Goal: Task Accomplishment & Management: Use online tool/utility

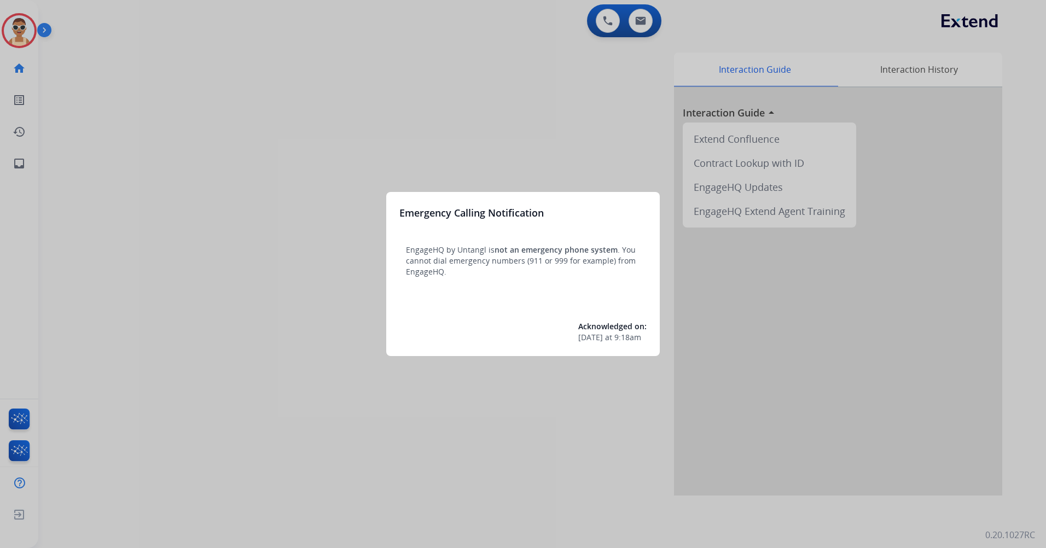
click at [296, 162] on div at bounding box center [523, 274] width 1046 height 548
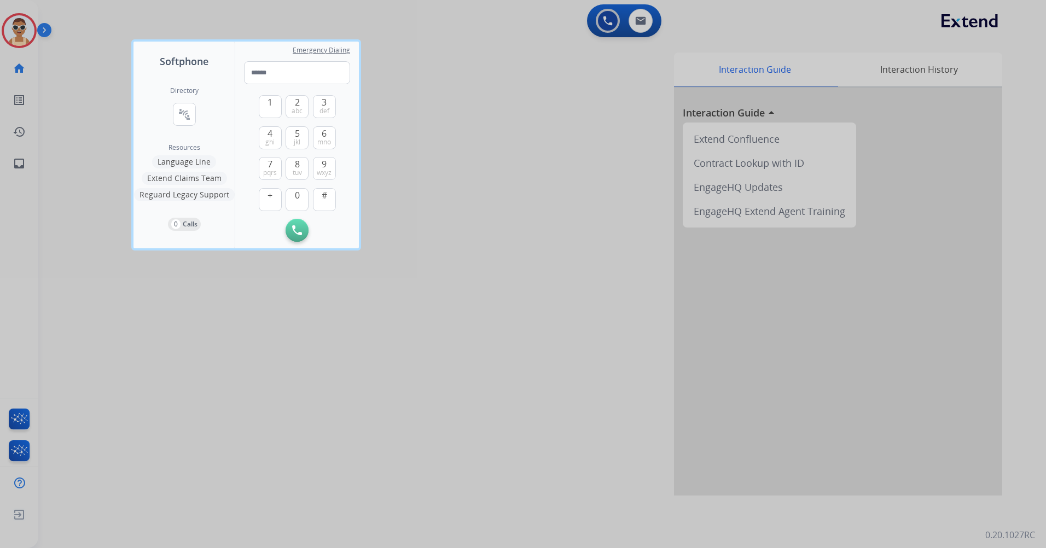
click at [330, 288] on div at bounding box center [523, 274] width 1046 height 548
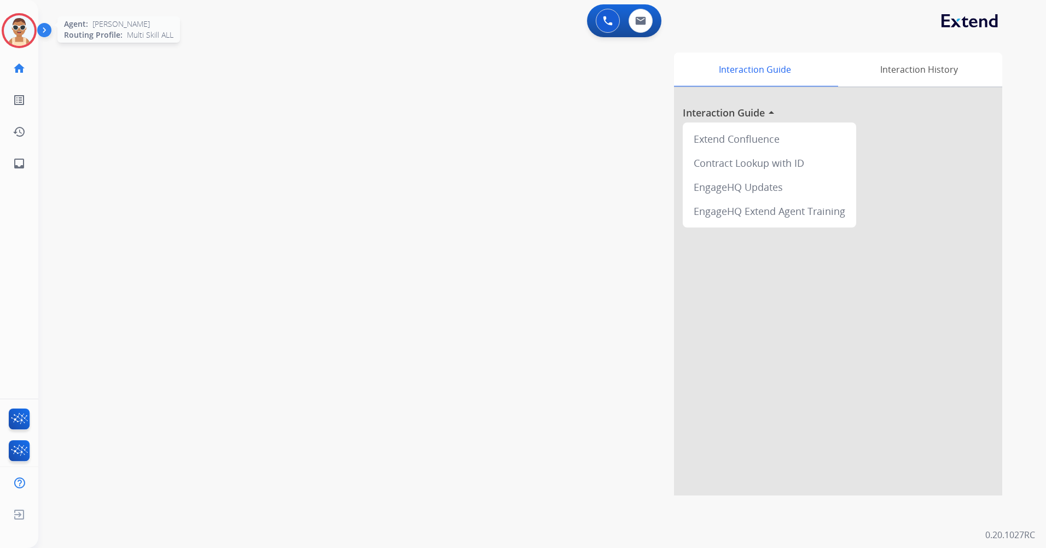
click at [18, 20] on img at bounding box center [19, 30] width 31 height 31
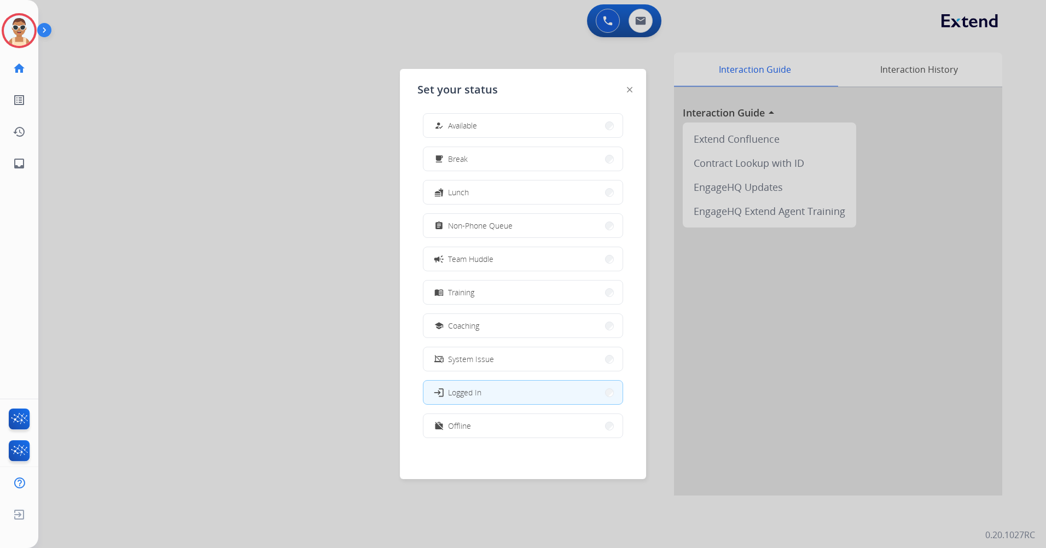
scroll to position [3, 0]
click at [508, 417] on button "work_off Offline" at bounding box center [522, 426] width 199 height 24
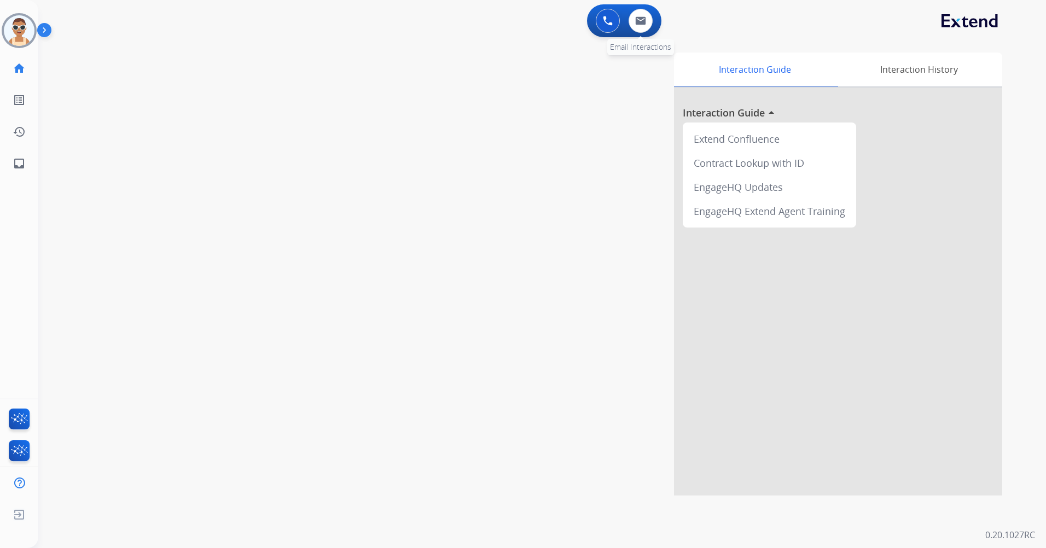
click at [648, 11] on div "0 Email Interactions" at bounding box center [640, 21] width 33 height 24
click at [644, 18] on img at bounding box center [640, 20] width 11 height 9
select select "**********"
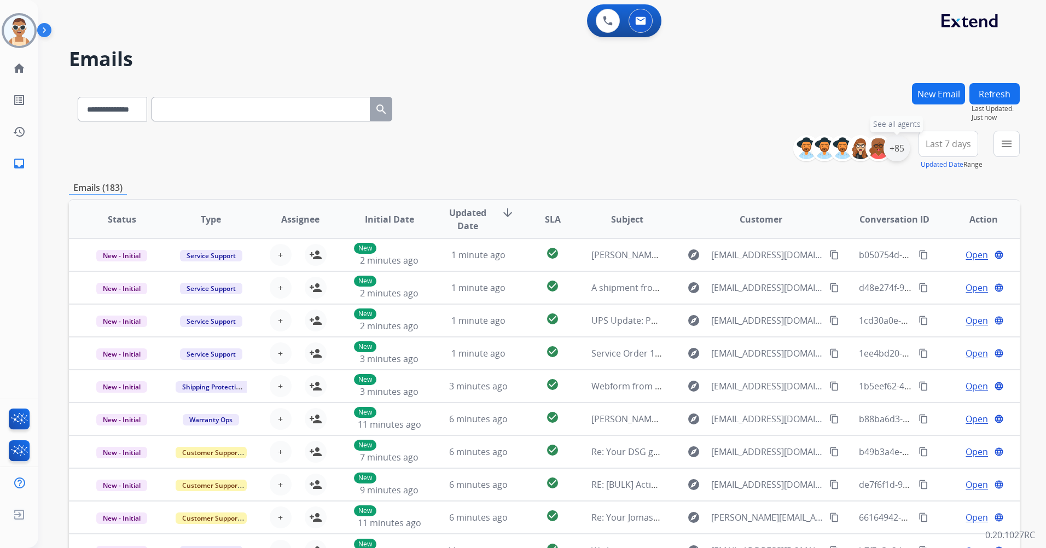
click at [896, 156] on div "+85" at bounding box center [896, 148] width 26 height 26
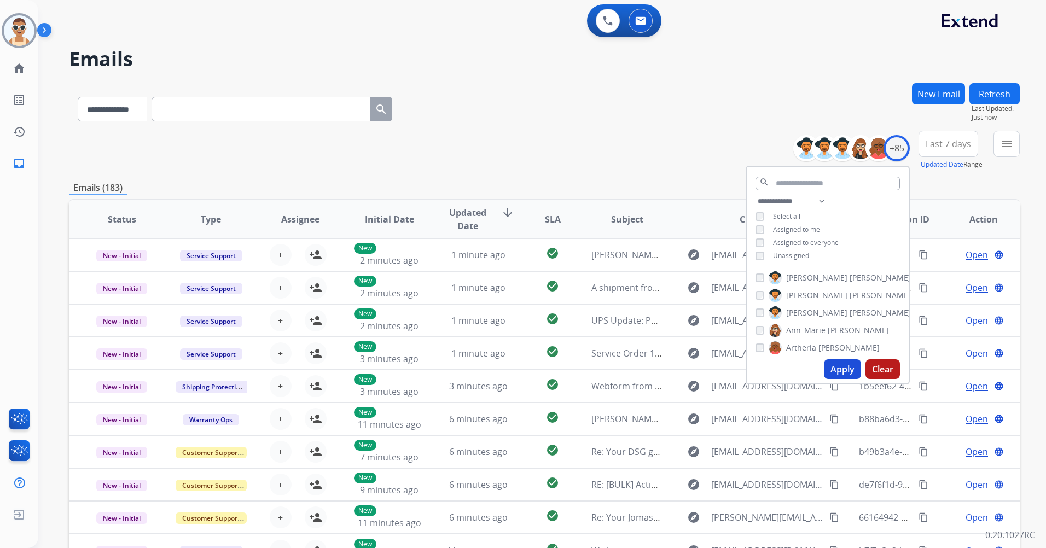
click at [783, 229] on span "Assigned to me" at bounding box center [796, 229] width 47 height 9
click at [840, 371] on button "Apply" at bounding box center [842, 369] width 37 height 20
click at [956, 144] on span "Last 7 days" at bounding box center [948, 144] width 45 height 4
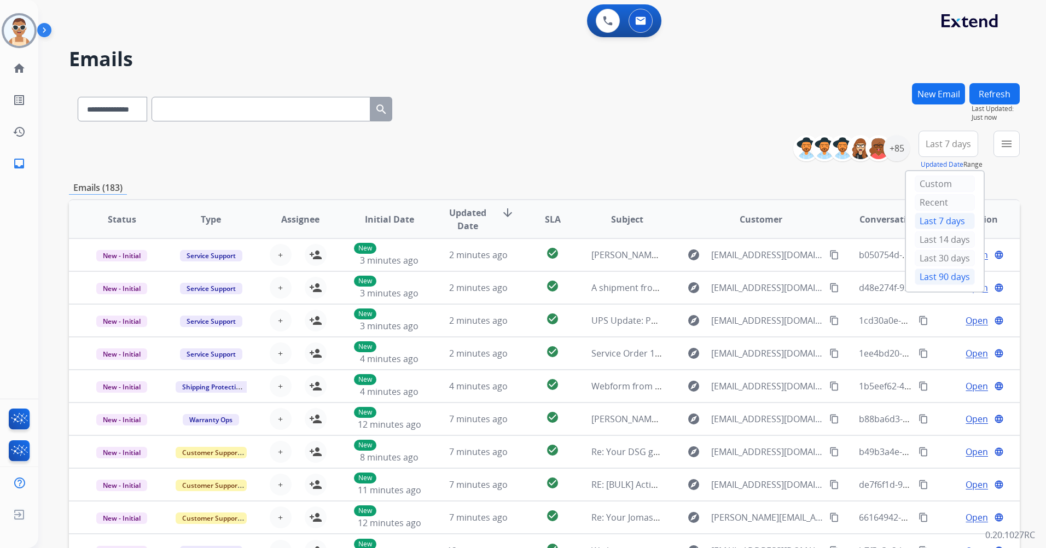
click at [942, 273] on div "Last 90 days" at bounding box center [945, 277] width 60 height 16
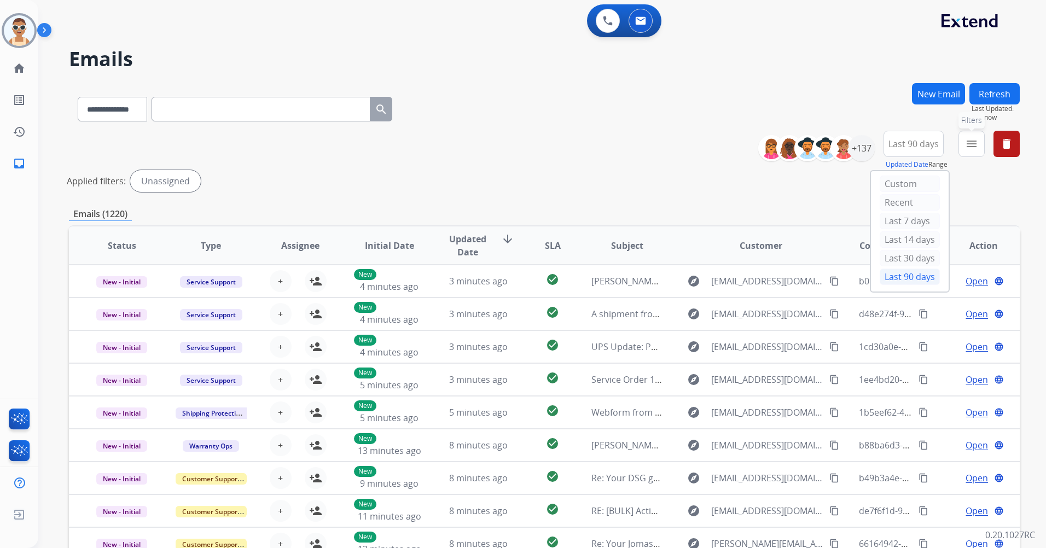
click at [977, 149] on mat-icon "menu" at bounding box center [971, 143] width 13 height 13
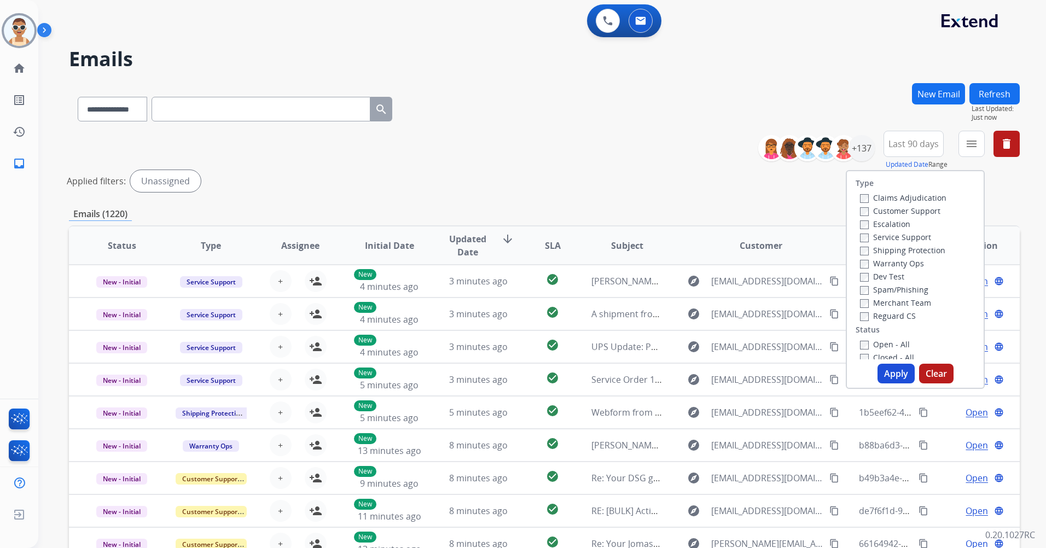
click at [928, 218] on div "Escalation" at bounding box center [903, 223] width 86 height 13
click at [922, 212] on label "Customer Support" at bounding box center [900, 211] width 80 height 10
click at [926, 253] on label "Shipping Protection" at bounding box center [902, 250] width 85 height 10
click at [900, 316] on label "Reguard CS" at bounding box center [888, 316] width 56 height 10
click at [894, 342] on label "Open - All" at bounding box center [885, 344] width 50 height 10
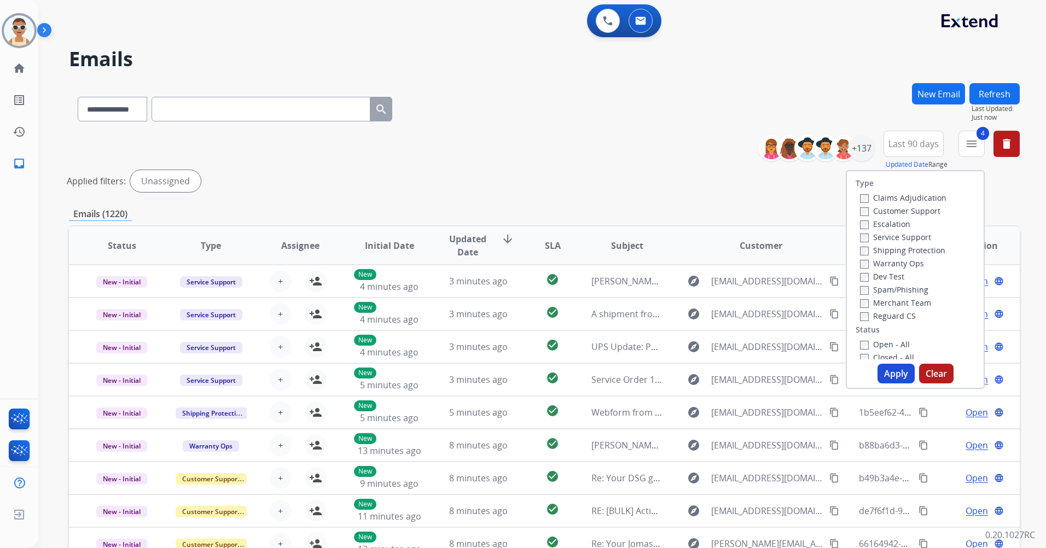
click at [894, 377] on button "Apply" at bounding box center [895, 374] width 37 height 20
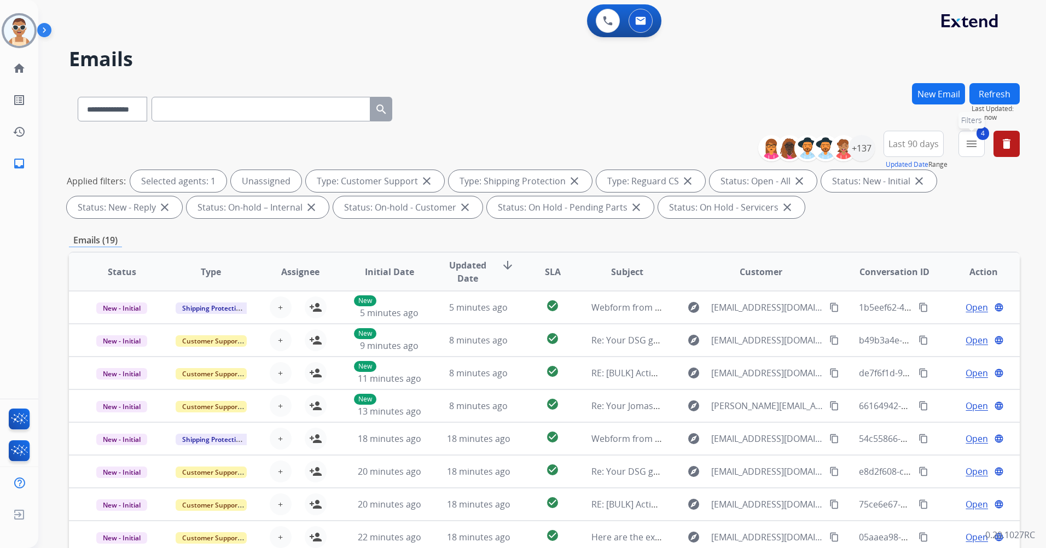
drag, startPoint x: 973, startPoint y: 148, endPoint x: 962, endPoint y: 167, distance: 21.3
click at [973, 148] on mat-icon "menu" at bounding box center [971, 143] width 13 height 13
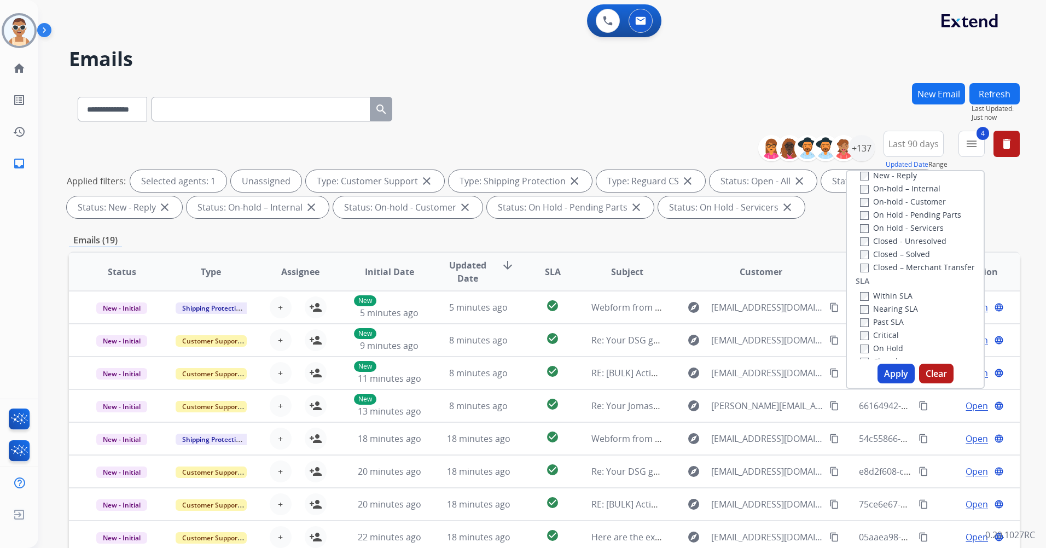
scroll to position [219, 0]
click at [893, 307] on label "Past SLA" at bounding box center [882, 311] width 44 height 10
click at [887, 327] on label "Critical" at bounding box center [879, 324] width 39 height 10
click at [899, 369] on button "Apply" at bounding box center [895, 374] width 37 height 20
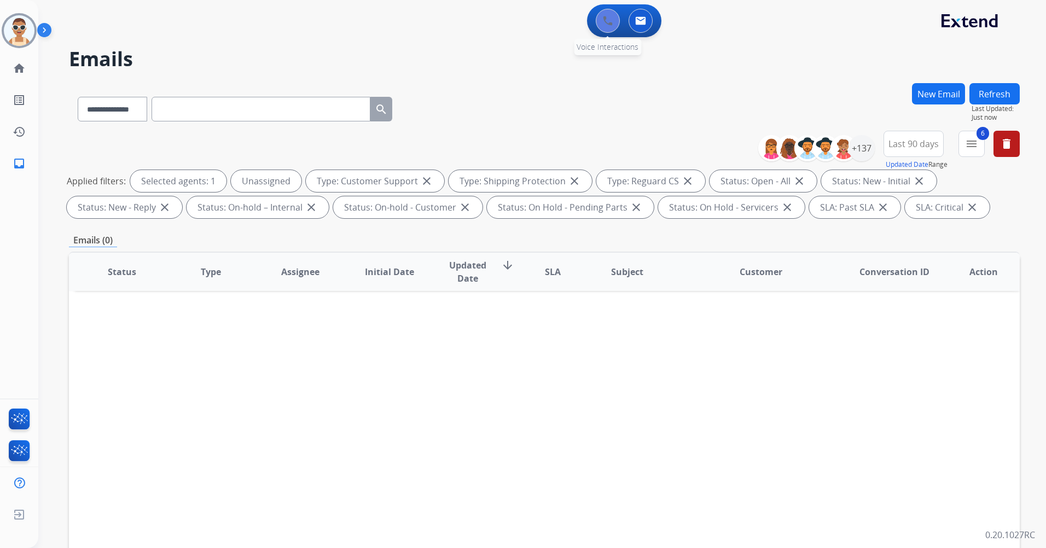
click at [603, 22] on img at bounding box center [608, 21] width 10 height 10
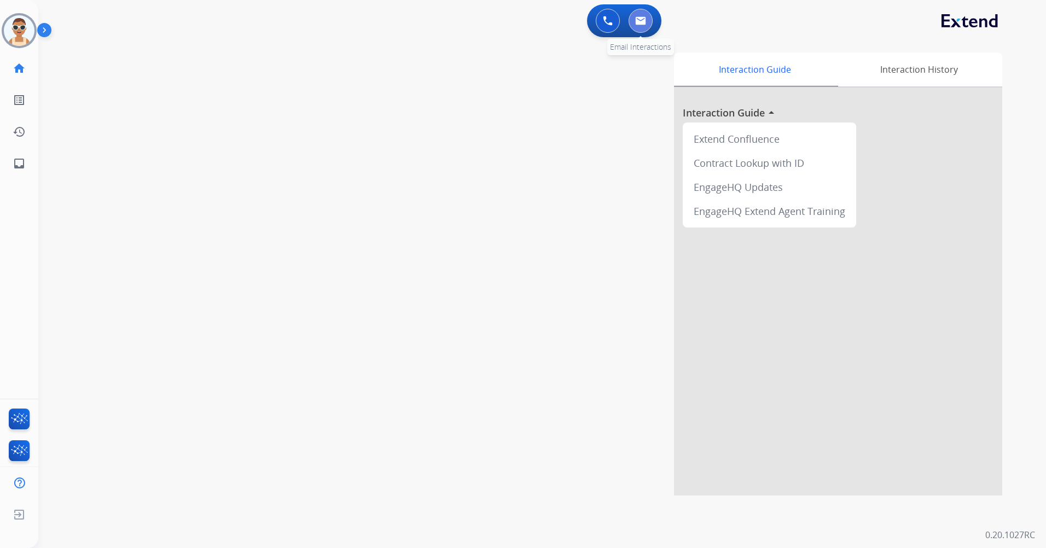
click at [643, 19] on img at bounding box center [640, 20] width 11 height 9
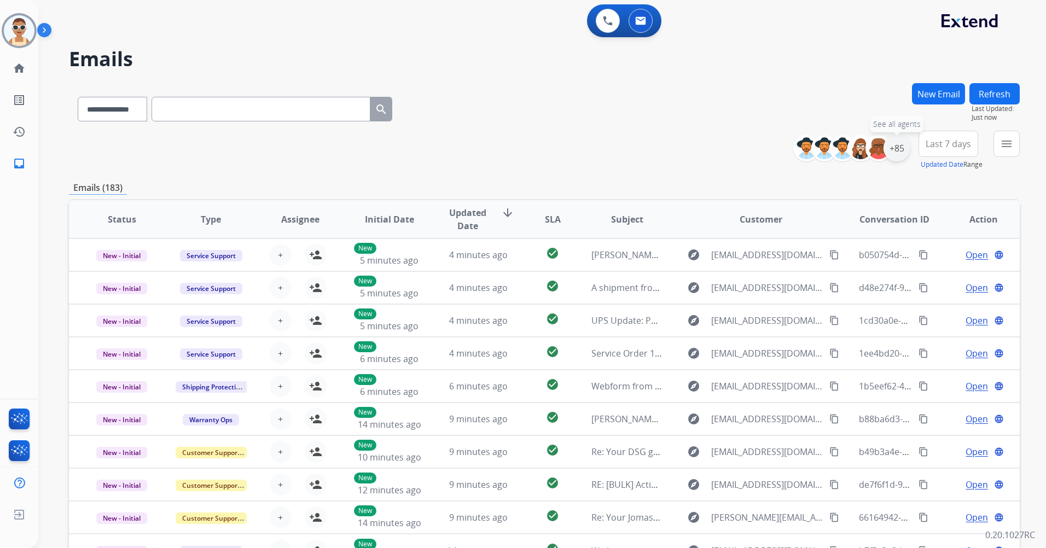
click at [889, 143] on div "+85" at bounding box center [896, 148] width 26 height 26
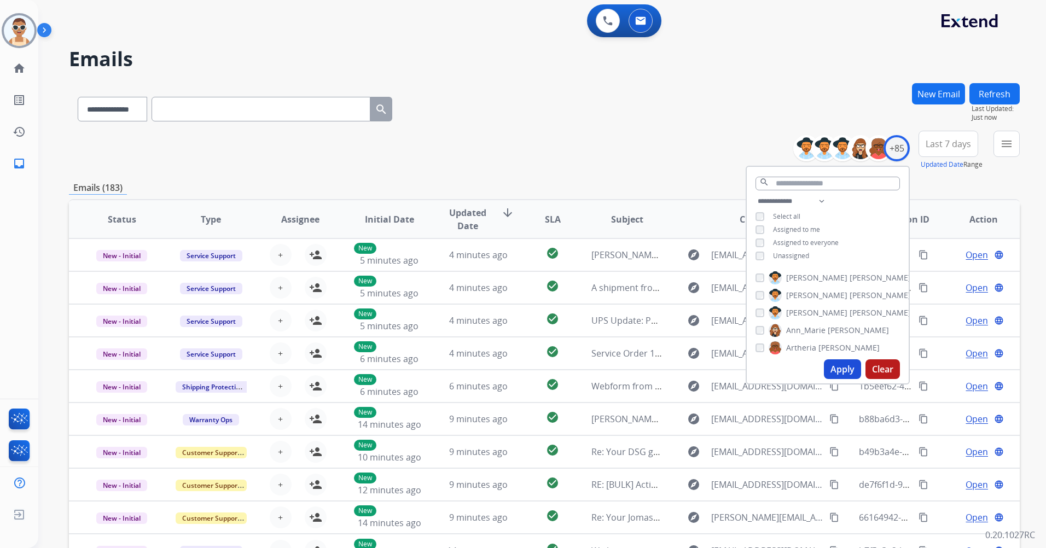
click at [798, 257] on span "Unassigned" at bounding box center [791, 255] width 36 height 9
click at [800, 228] on span "Assigned to me" at bounding box center [796, 229] width 47 height 9
click at [823, 195] on select "**********" at bounding box center [792, 201] width 75 height 13
select select "**********"
click at [755, 195] on select "**********" at bounding box center [792, 201] width 75 height 13
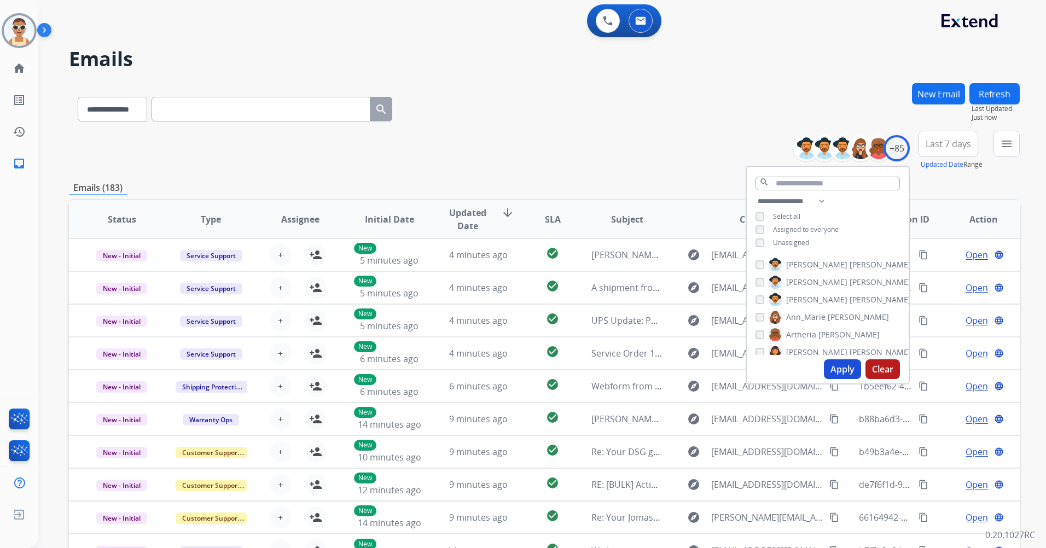
click at [819, 231] on span "Assigned to everyone" at bounding box center [806, 229] width 66 height 9
click at [841, 374] on button "Apply" at bounding box center [842, 369] width 37 height 20
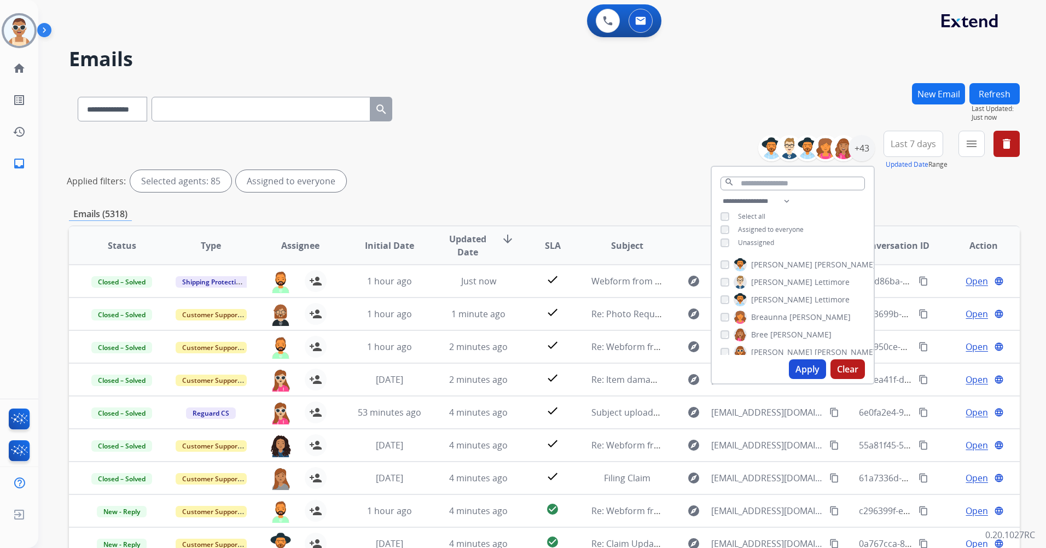
drag, startPoint x: 805, startPoint y: 368, endPoint x: 802, endPoint y: 360, distance: 8.1
click at [805, 368] on button "Apply" at bounding box center [807, 369] width 37 height 20
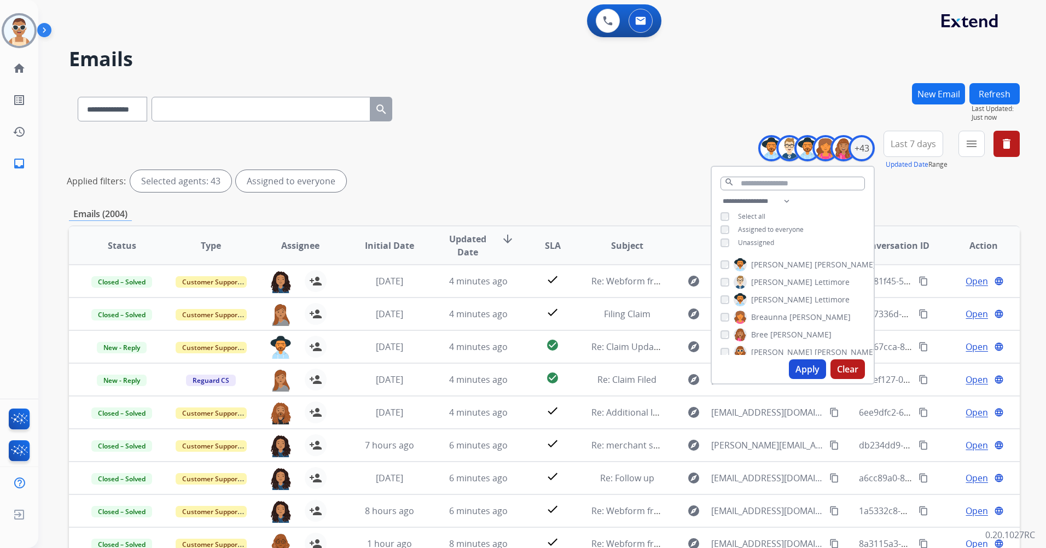
click at [905, 144] on span "Last 7 days" at bounding box center [913, 144] width 45 height 4
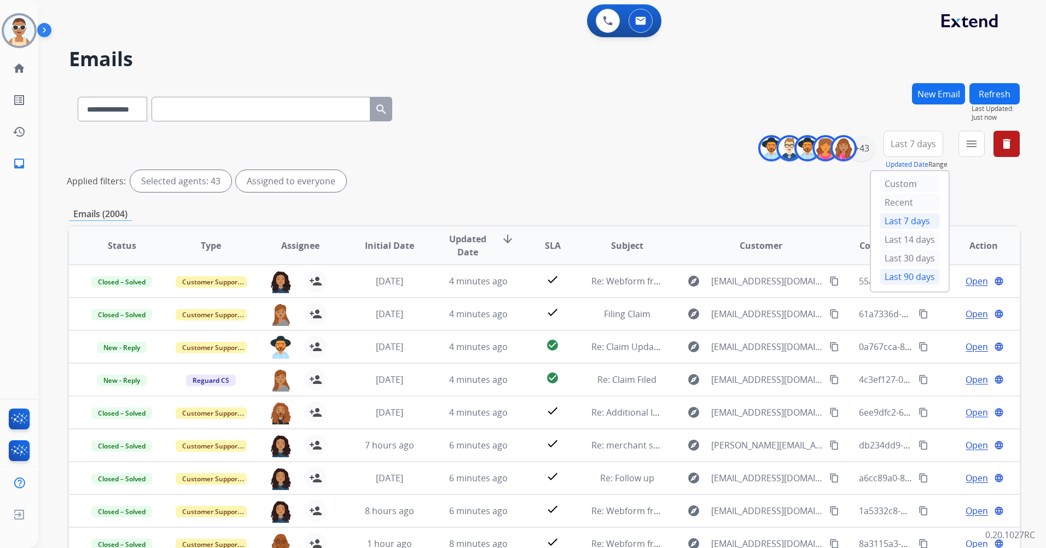
click at [880, 277] on div "Last 90 days" at bounding box center [910, 277] width 60 height 16
click at [975, 143] on mat-icon "menu" at bounding box center [971, 143] width 13 height 13
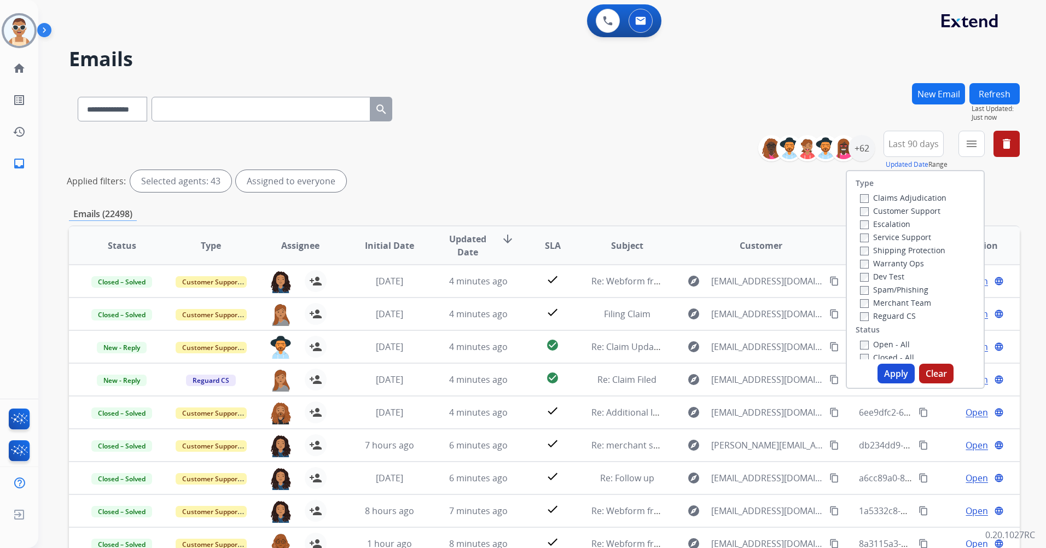
click at [920, 210] on label "Customer Support" at bounding box center [900, 211] width 80 height 10
click at [931, 247] on label "Shipping Protection" at bounding box center [902, 250] width 85 height 10
click at [906, 314] on label "Reguard CS" at bounding box center [888, 316] width 56 height 10
click at [895, 344] on label "Open - All" at bounding box center [885, 344] width 50 height 10
drag, startPoint x: 893, startPoint y: 371, endPoint x: 880, endPoint y: 364, distance: 15.2
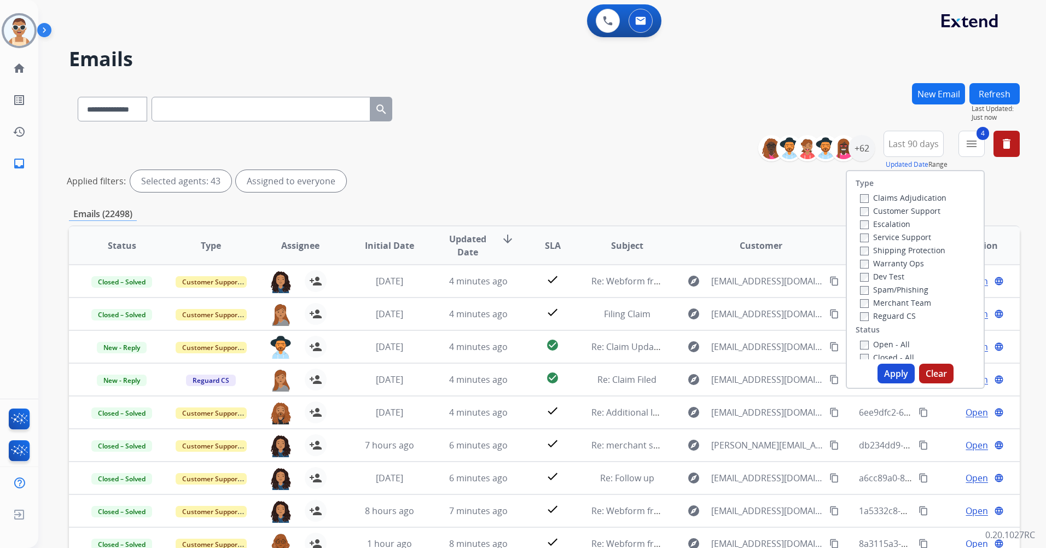
click at [893, 372] on button "Apply" at bounding box center [895, 374] width 37 height 20
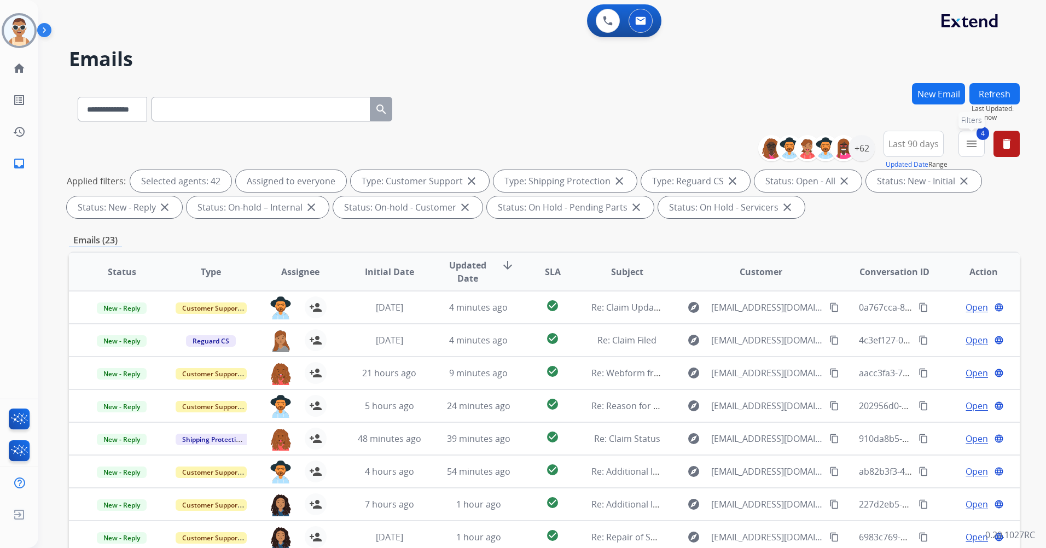
click at [978, 142] on button "4 menu Filters" at bounding box center [971, 144] width 26 height 26
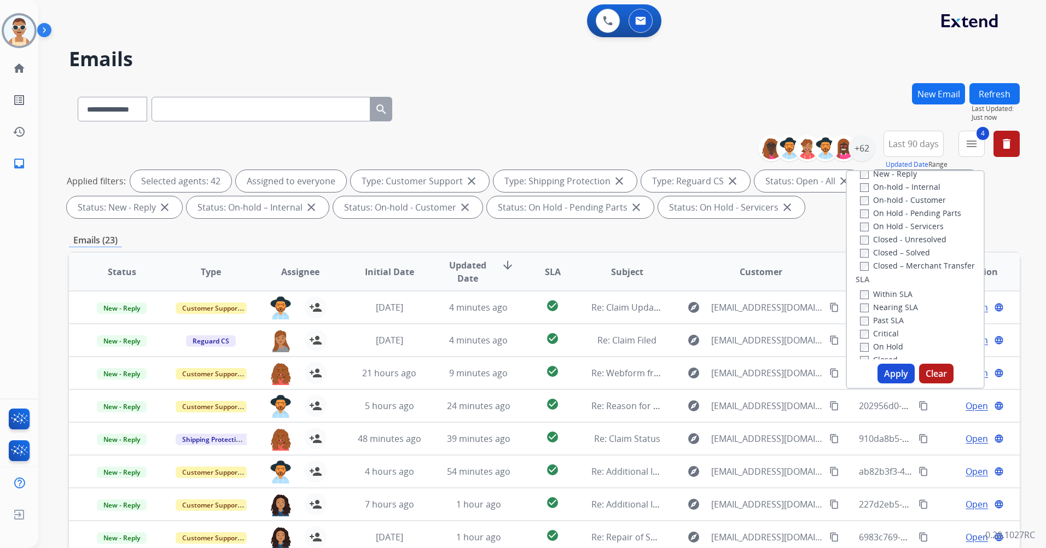
scroll to position [219, 0]
click at [891, 309] on label "Past SLA" at bounding box center [882, 311] width 44 height 10
click at [886, 326] on label "Critical" at bounding box center [879, 324] width 39 height 10
click at [893, 370] on button "Apply" at bounding box center [895, 374] width 37 height 20
